Goal: Information Seeking & Learning: Learn about a topic

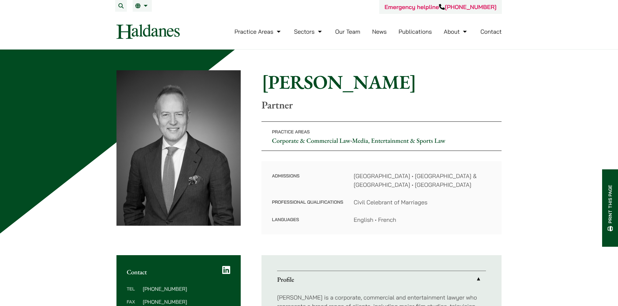
drag, startPoint x: 264, startPoint y: 83, endPoint x: 409, endPoint y: 86, distance: 145.6
click at [409, 86] on h1 "[PERSON_NAME]" at bounding box center [381, 81] width 240 height 23
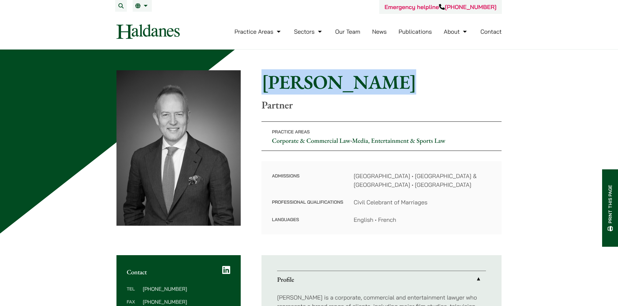
click at [390, 86] on h1 "[PERSON_NAME]" at bounding box center [381, 81] width 240 height 23
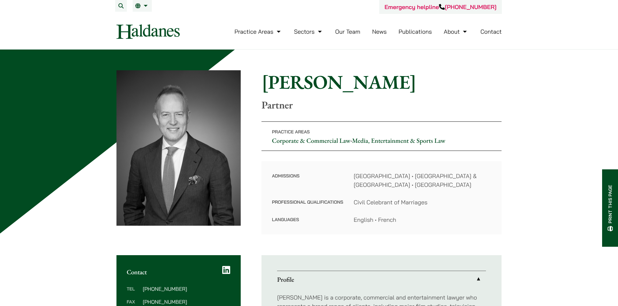
drag, startPoint x: 261, startPoint y: 94, endPoint x: 322, endPoint y: 179, distance: 104.8
click at [325, 189] on div "Home » Lawyers » John McLellan John McLellan Partner Practice Areas Corporate &…" at bounding box center [308, 152] width 385 height 164
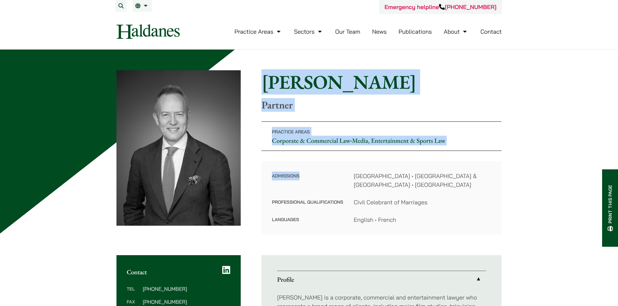
click at [328, 192] on dt "Admissions" at bounding box center [307, 185] width 71 height 26
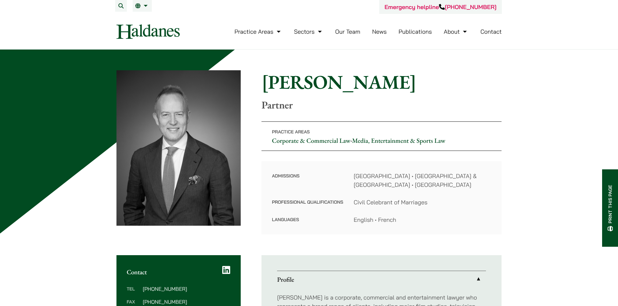
drag, startPoint x: 426, startPoint y: 235, endPoint x: 239, endPoint y: 81, distance: 242.5
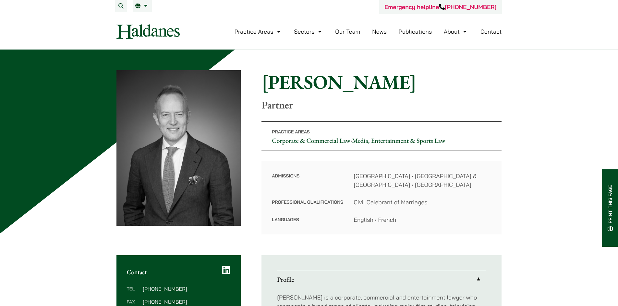
drag, startPoint x: 98, startPoint y: 57, endPoint x: 510, endPoint y: 199, distance: 435.4
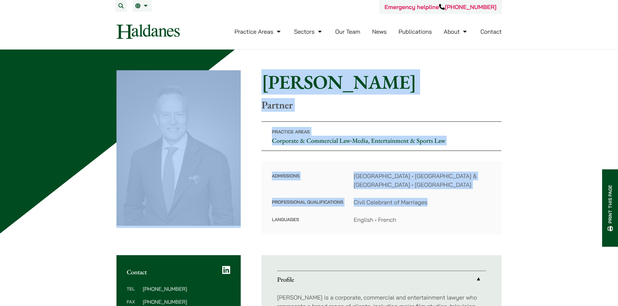
click at [450, 218] on dd "English • French" at bounding box center [421, 220] width 137 height 9
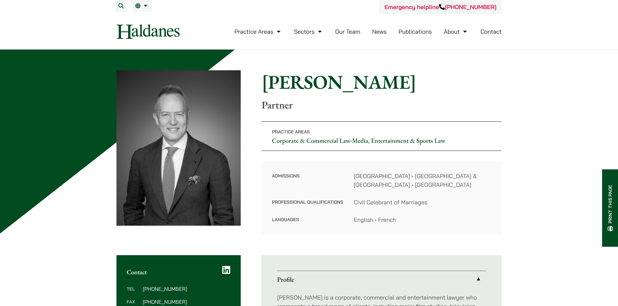
drag, startPoint x: 436, startPoint y: 223, endPoint x: 141, endPoint y: 65, distance: 334.3
drag, startPoint x: 102, startPoint y: 68, endPoint x: 414, endPoint y: 231, distance: 351.6
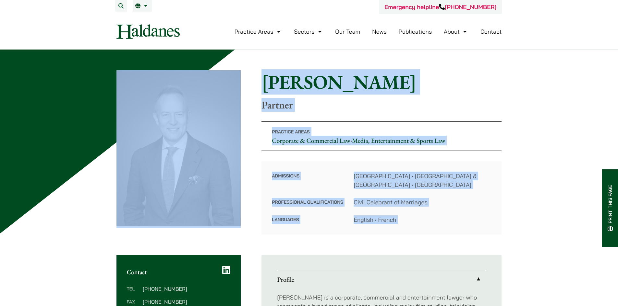
click at [414, 231] on div "Admissions Hong Kong • England & Wales • Australian Capital Territory Professio…" at bounding box center [381, 197] width 240 height 73
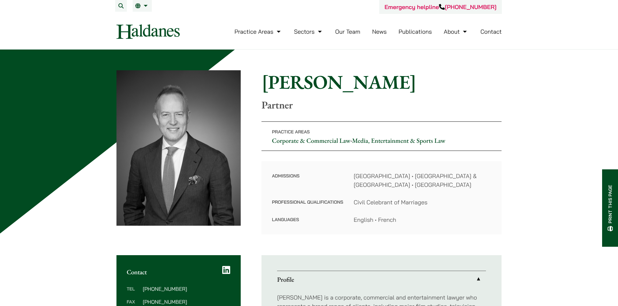
drag, startPoint x: 406, startPoint y: 223, endPoint x: 128, endPoint y: 84, distance: 311.0
click at [127, 84] on div "Home » Lawyers » [PERSON_NAME] [PERSON_NAME] Partner Practice Areas Corporate &…" at bounding box center [308, 152] width 385 height 164
drag, startPoint x: 102, startPoint y: 65, endPoint x: 447, endPoint y: 233, distance: 383.2
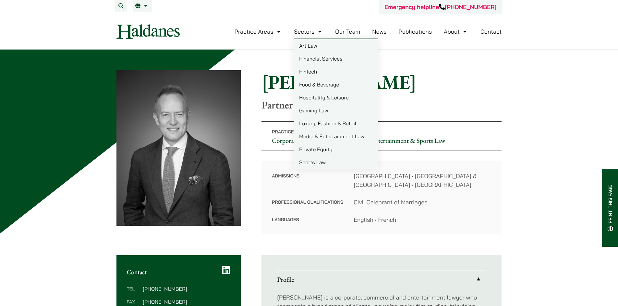
click at [349, 30] on link "Our Team" at bounding box center [347, 31] width 25 height 7
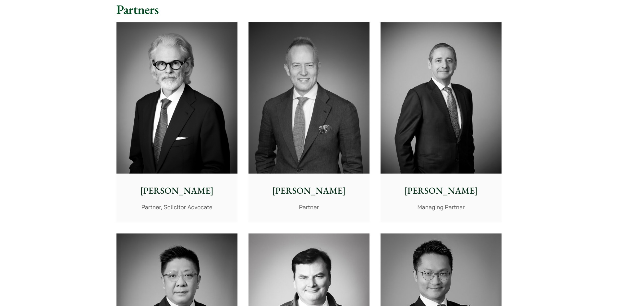
scroll to position [162, 0]
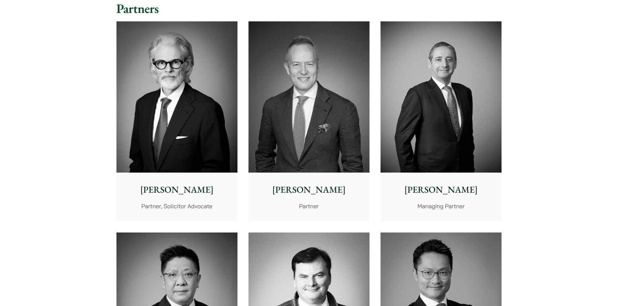
drag, startPoint x: 271, startPoint y: 193, endPoint x: 338, endPoint y: 193, distance: 67.1
click at [338, 193] on p "[PERSON_NAME]" at bounding box center [309, 190] width 111 height 14
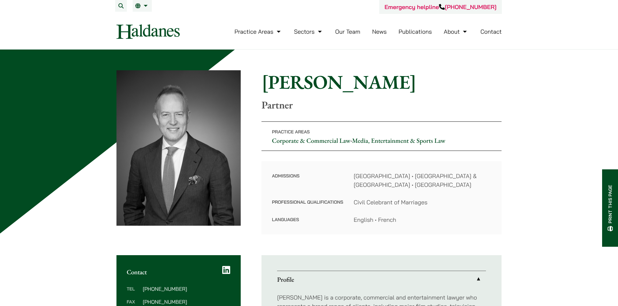
drag, startPoint x: 376, startPoint y: 121, endPoint x: 384, endPoint y: 114, distance: 10.8
click at [385, 113] on div "Home » Lawyers » [PERSON_NAME] [PERSON_NAME] Partner Practice Areas Corporate &…" at bounding box center [308, 152] width 385 height 164
click at [428, 87] on h1 "[PERSON_NAME]" at bounding box center [381, 81] width 240 height 23
click at [354, 32] on link "Our Team" at bounding box center [347, 31] width 25 height 7
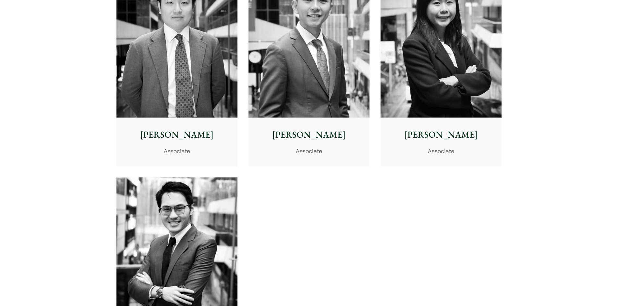
scroll to position [2588, 0]
